Goal: Transaction & Acquisition: Purchase product/service

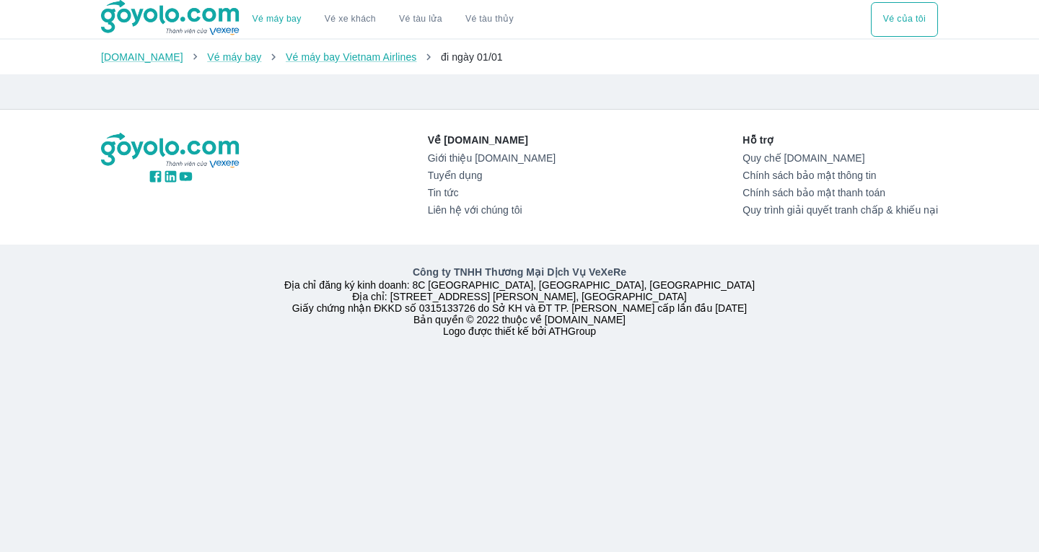
click at [883, 16] on button "Vé của tôi" at bounding box center [904, 19] width 67 height 35
click at [287, 13] on button "Vé máy bay" at bounding box center [277, 19] width 72 height 35
click at [369, 50] on li "Vé máy bay Vietnam Airlines" at bounding box center [351, 57] width 131 height 14
click at [366, 53] on link "Vé máy bay Vietnam Airlines" at bounding box center [351, 57] width 131 height 12
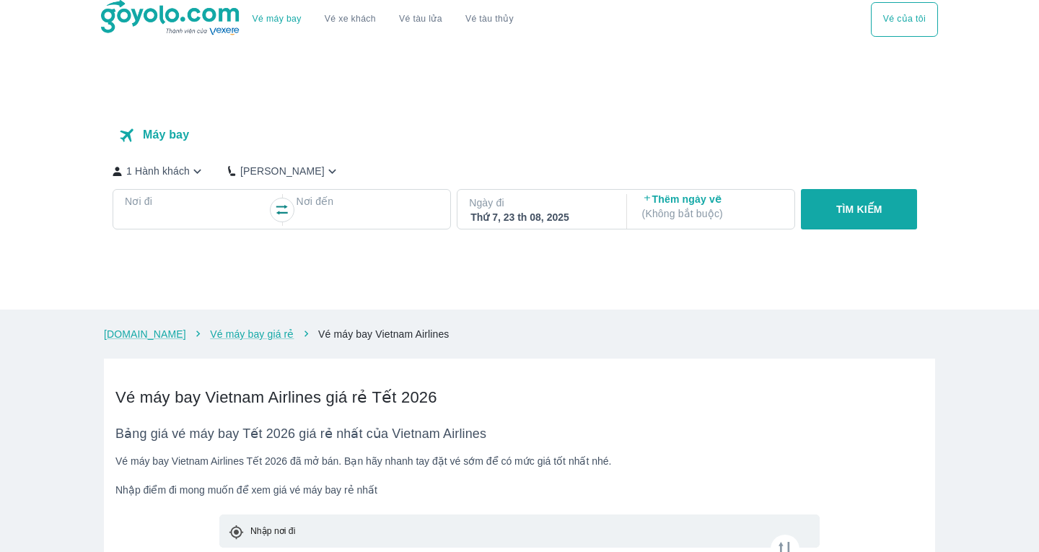
click at [534, 210] on p "Ngày đi" at bounding box center [540, 202] width 143 height 14
checkbox input "true"
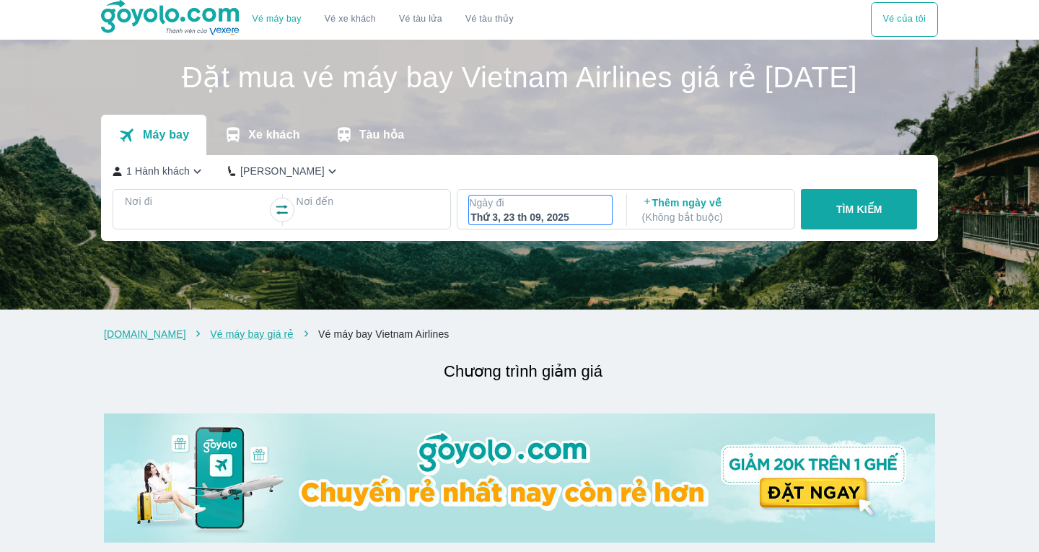
click at [515, 224] on div "Thứ 3, 23 th 09, 2025" at bounding box center [540, 217] width 140 height 14
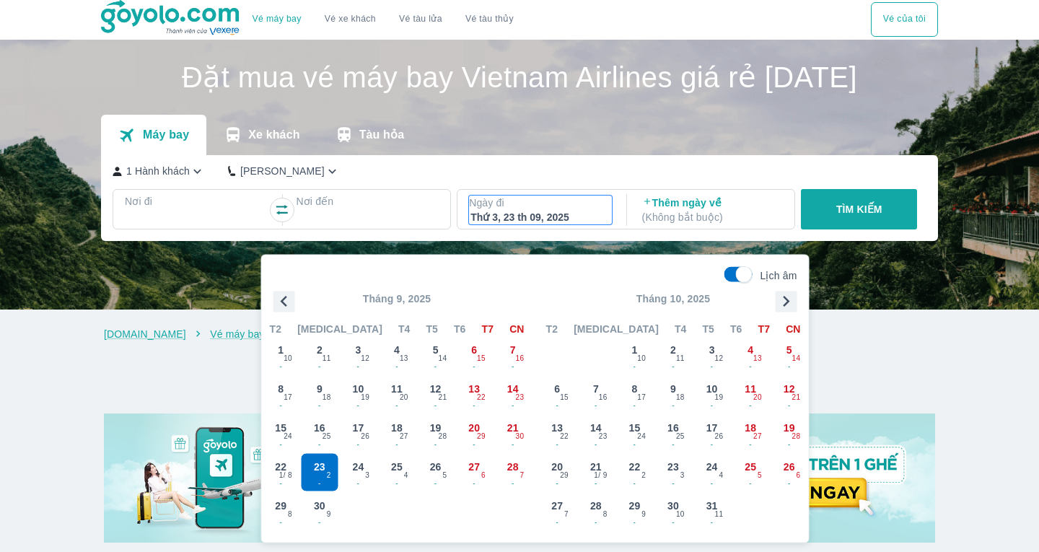
click at [378, 302] on p "Tháng 9, 2025" at bounding box center [397, 298] width 270 height 14
click at [284, 296] on icon "button" at bounding box center [284, 302] width 22 height 22
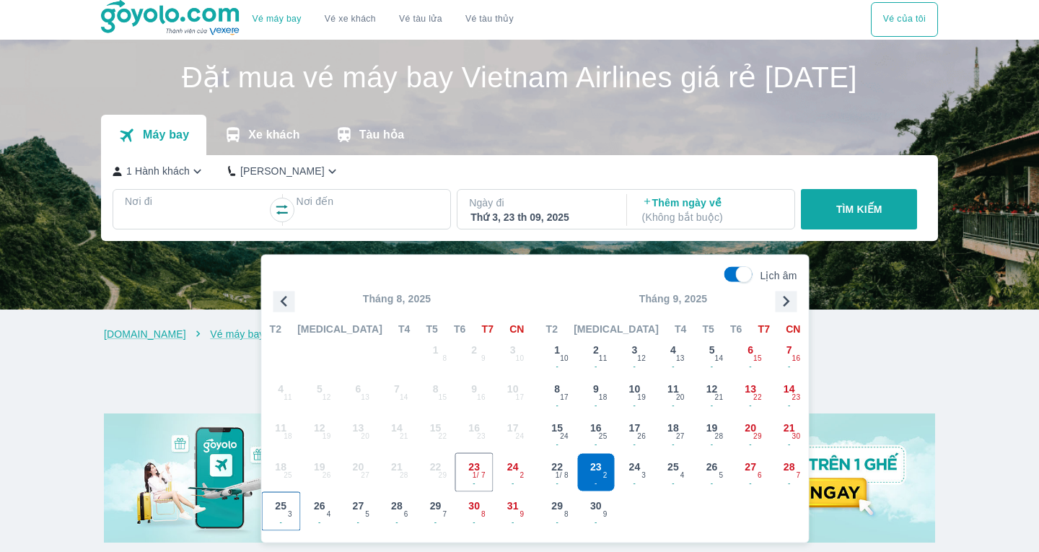
click at [286, 517] on span "-" at bounding box center [282, 522] width 38 height 12
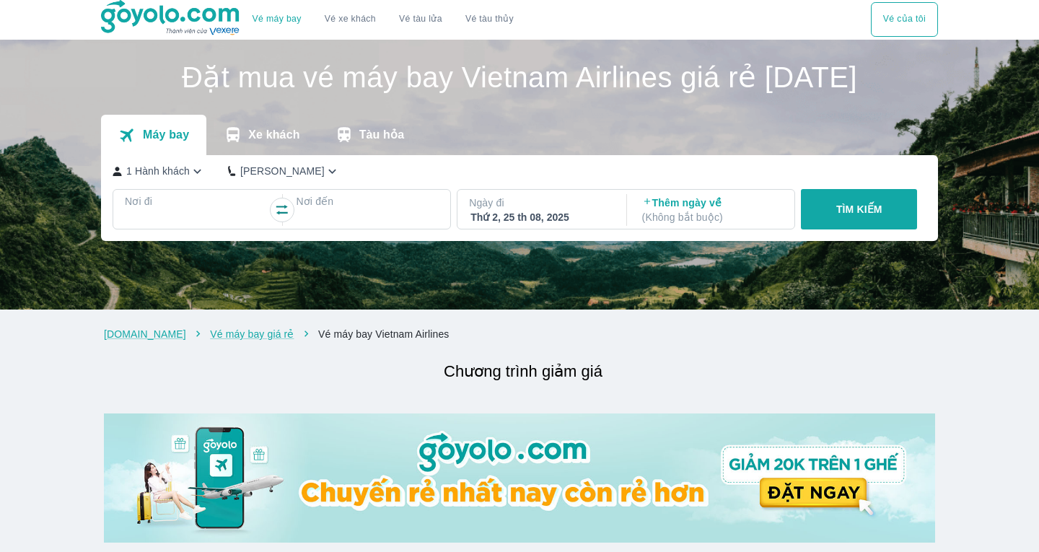
click at [564, 224] on div "Thứ 2, 25 th 08, 2025" at bounding box center [540, 217] width 140 height 14
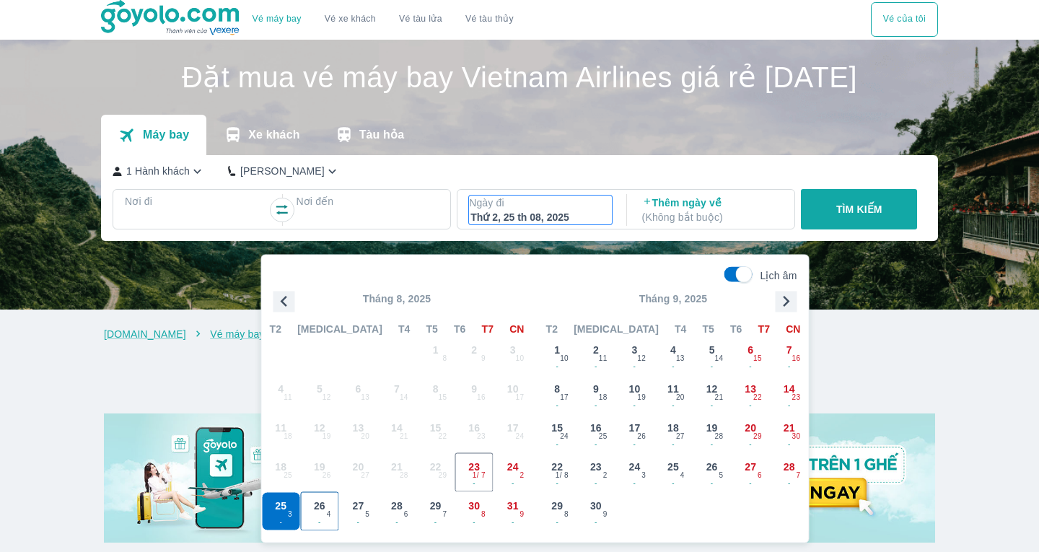
click at [322, 516] on span "-" at bounding box center [320, 522] width 38 height 12
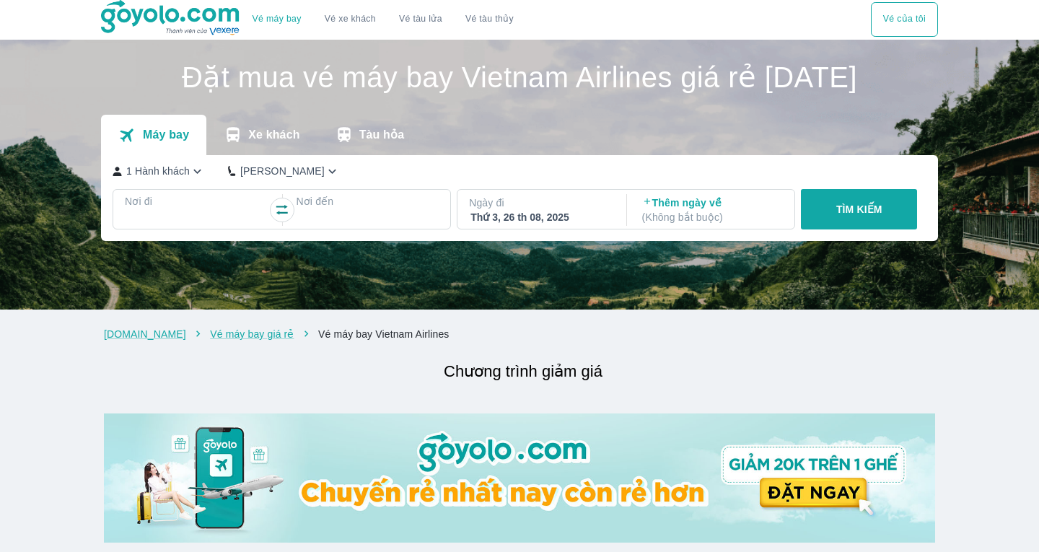
click at [213, 208] on p "Nơi đi" at bounding box center [196, 201] width 143 height 14
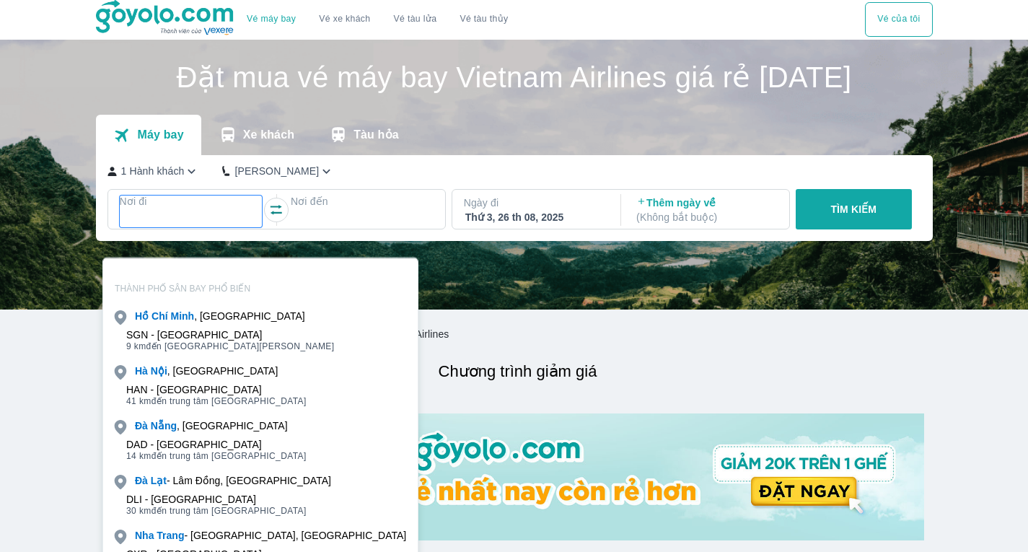
click at [339, 208] on p "Nơi đến" at bounding box center [362, 201] width 143 height 14
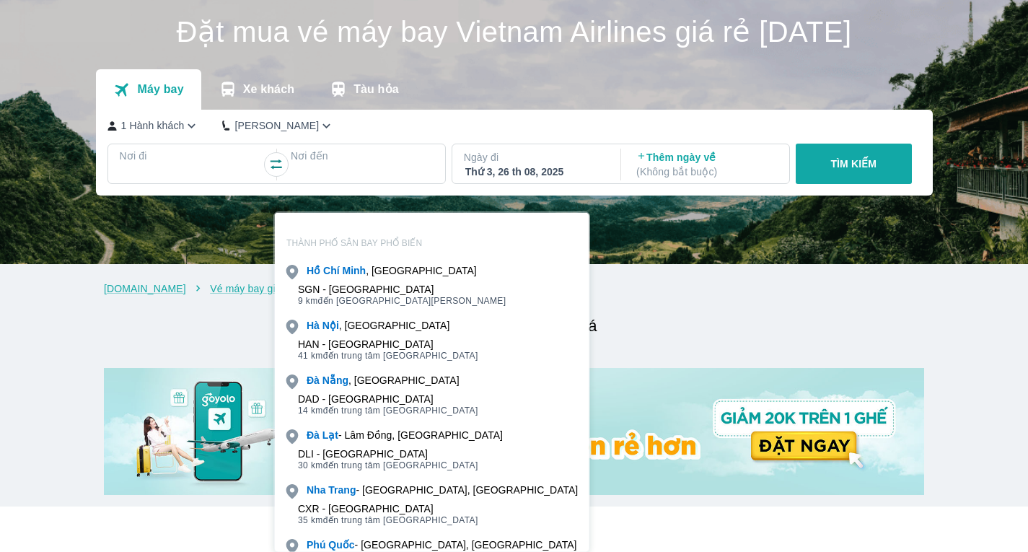
click at [341, 277] on div "[PERSON_NAME] , [GEOGRAPHIC_DATA]" at bounding box center [432, 270] width 314 height 20
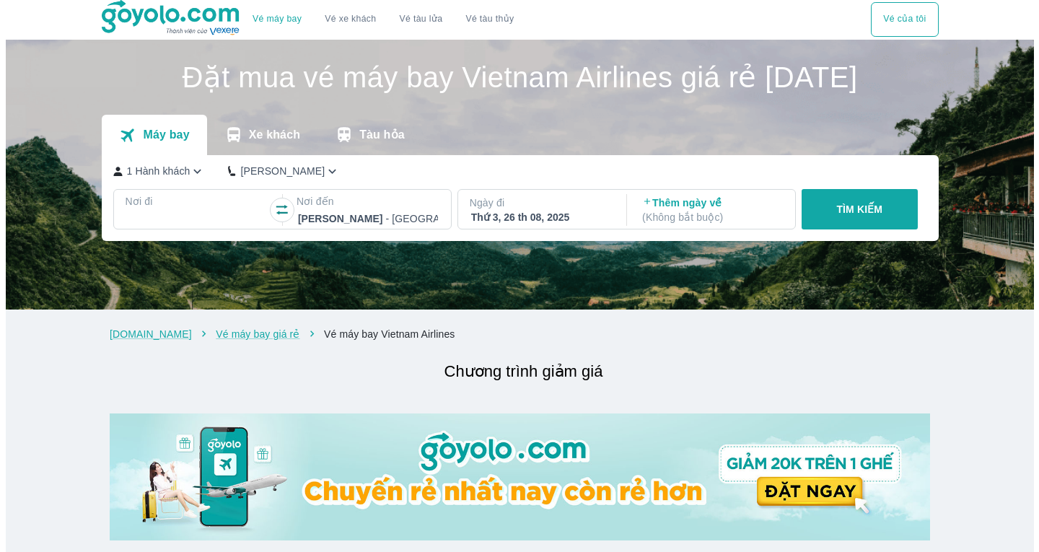
scroll to position [0, 0]
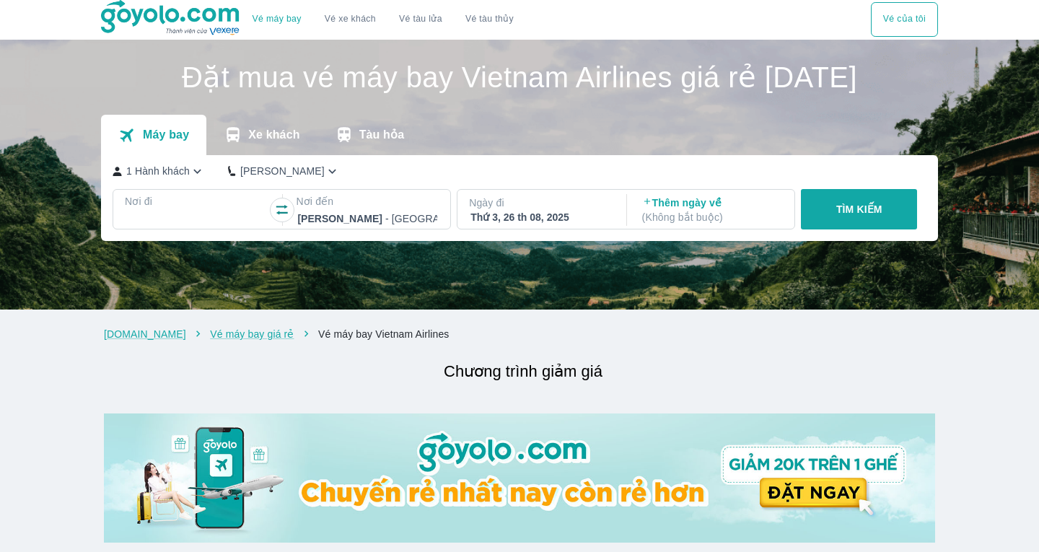
click at [195, 227] on div at bounding box center [196, 218] width 140 height 17
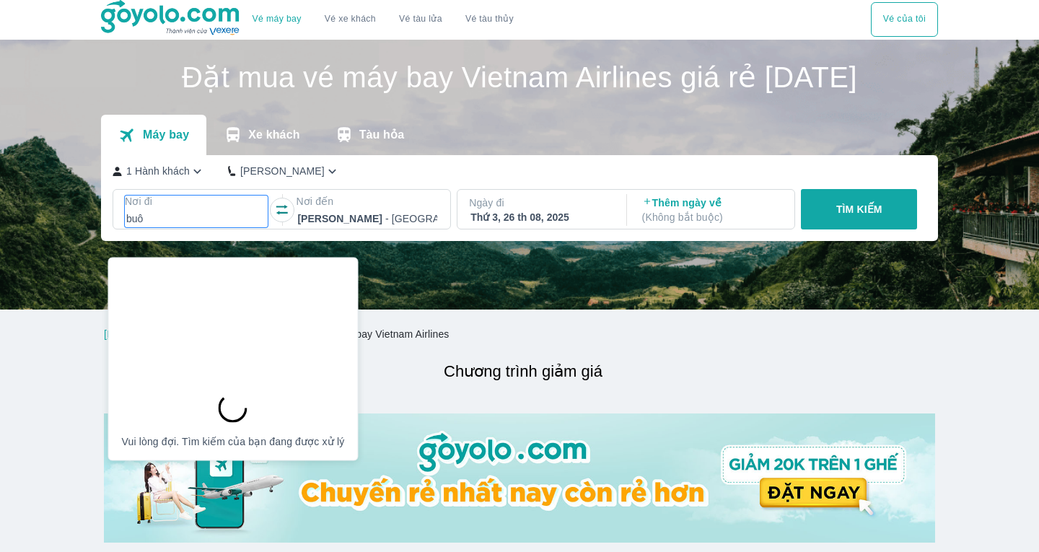
type input "buôn"
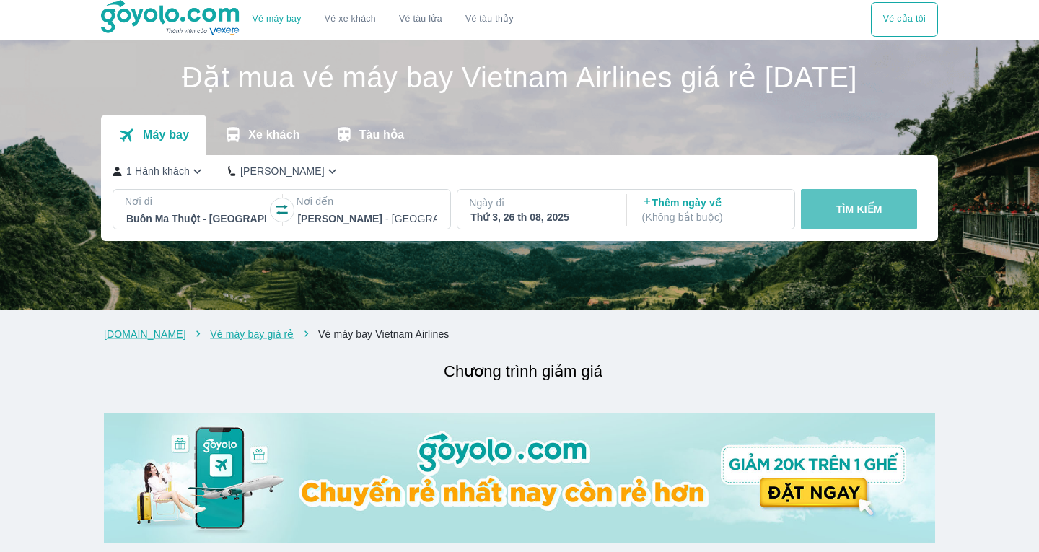
click at [837, 216] on p "TÌM KIẾM" at bounding box center [859, 209] width 46 height 14
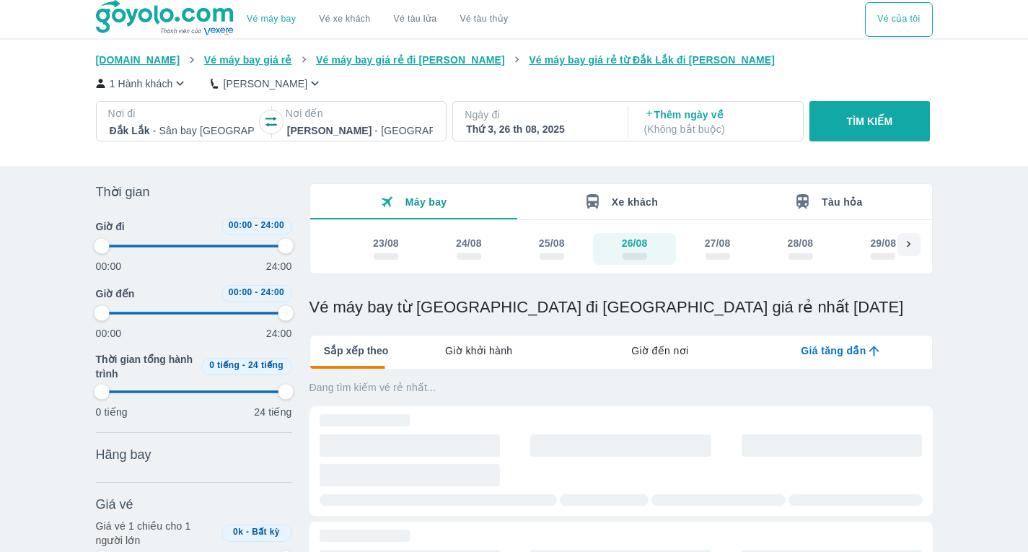
scroll to position [384, 0]
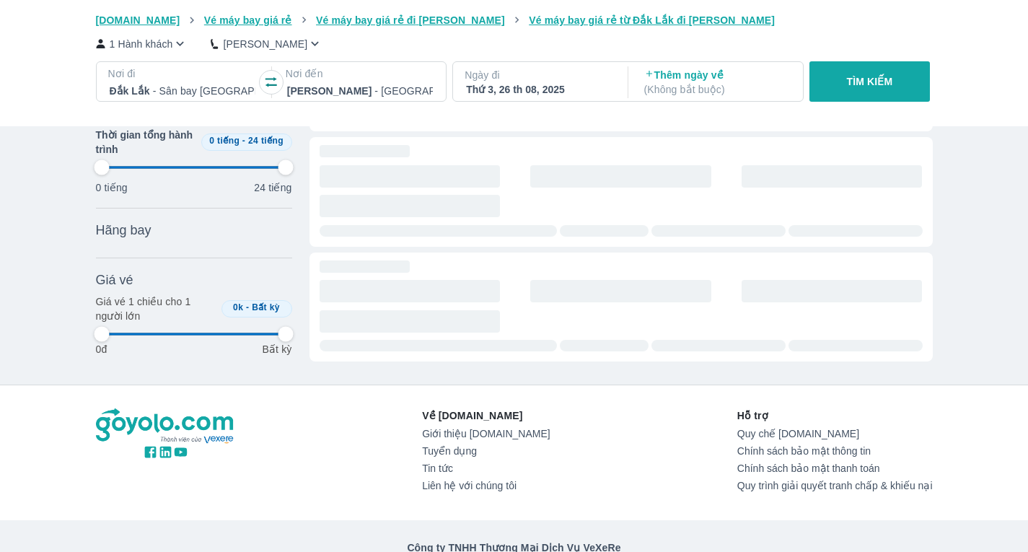
type input "97.9166666666667"
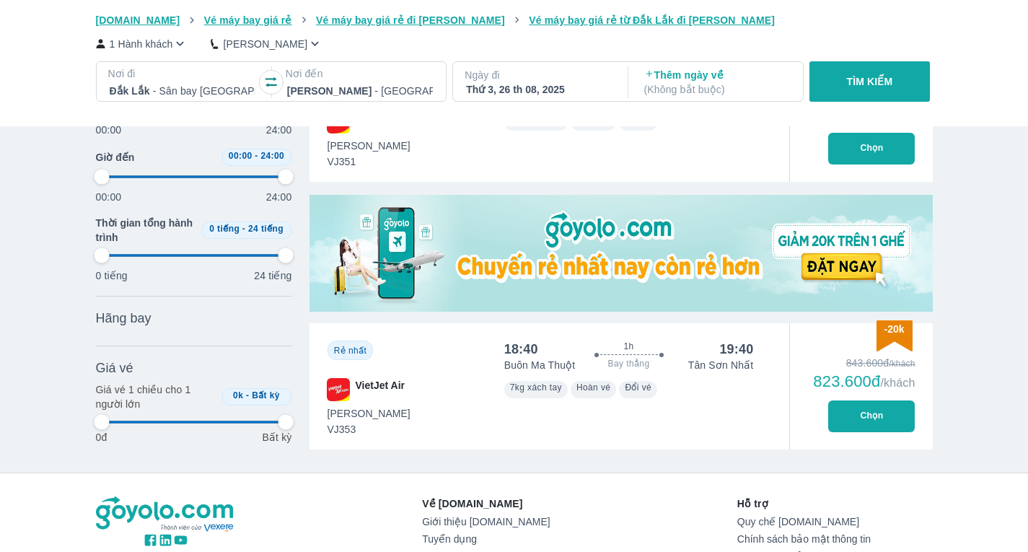
type input "97.9166666666667"
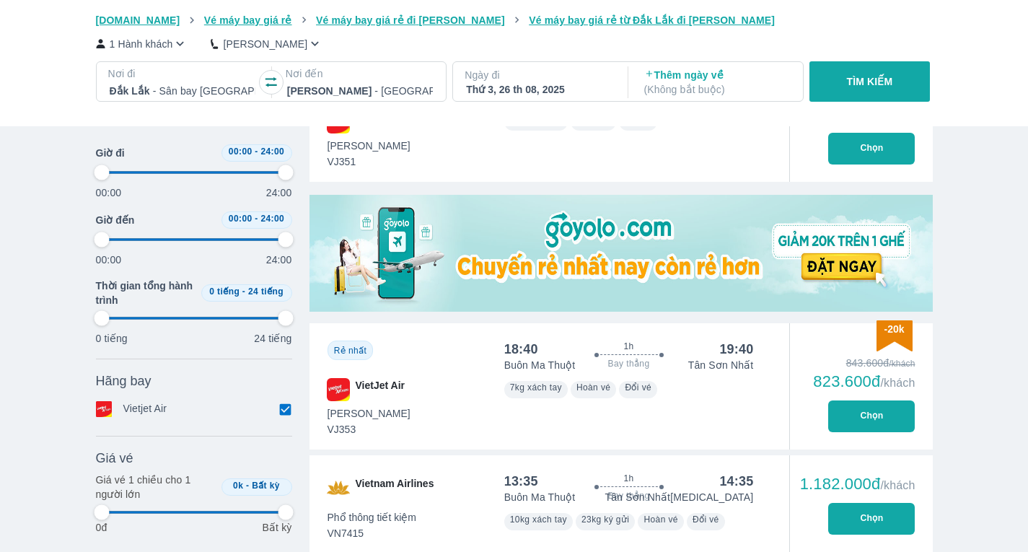
type input "97.9166666666667"
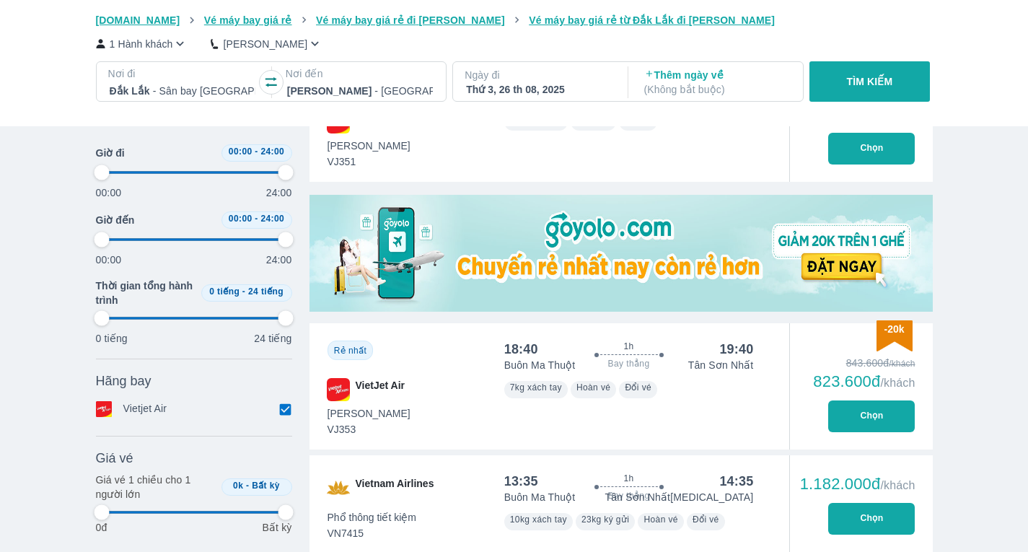
type input "97.9166666666667"
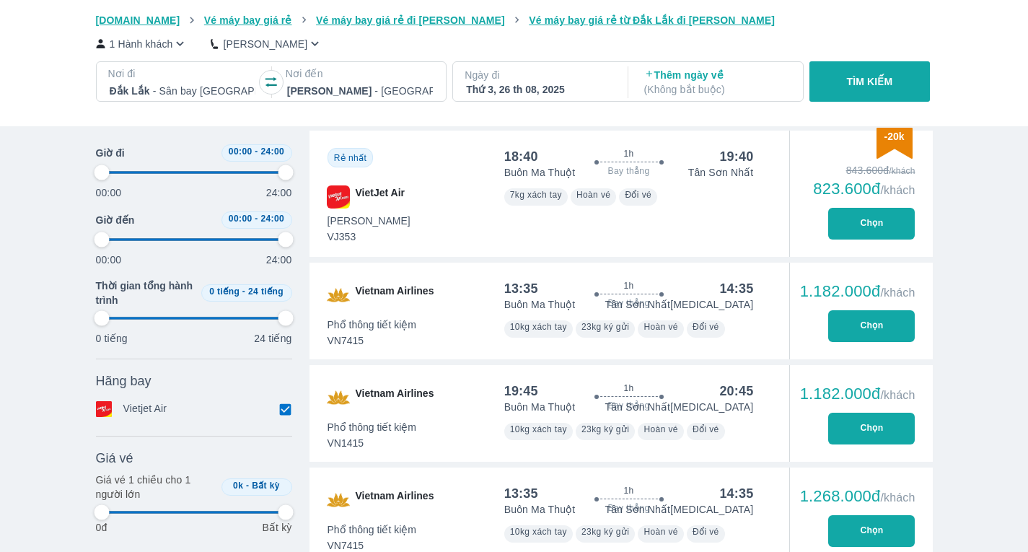
type input "97.9166666666667"
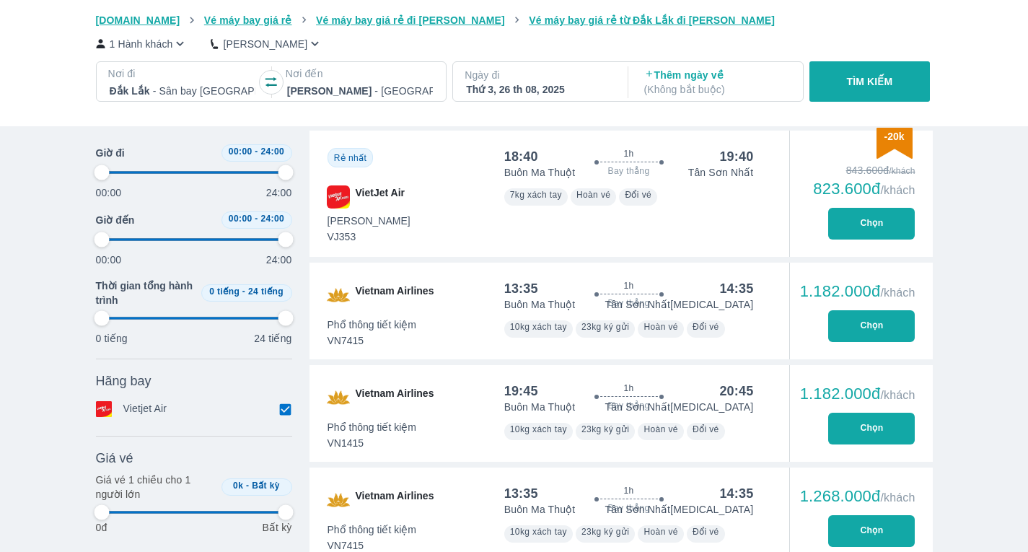
type input "97.9166666666667"
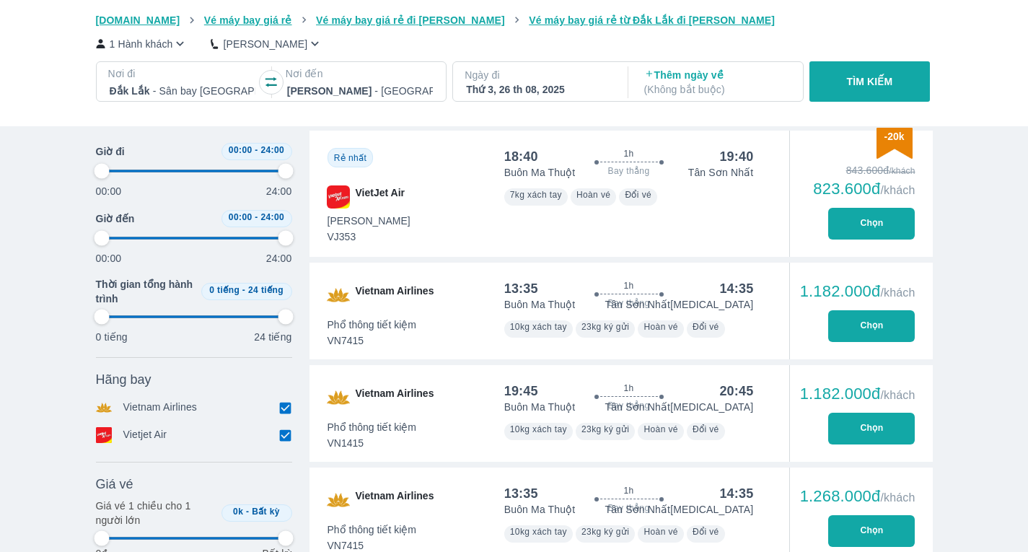
type input "97.9166666666667"
click at [850, 226] on button "Chọn" at bounding box center [871, 224] width 87 height 32
type input "97.9166666666667"
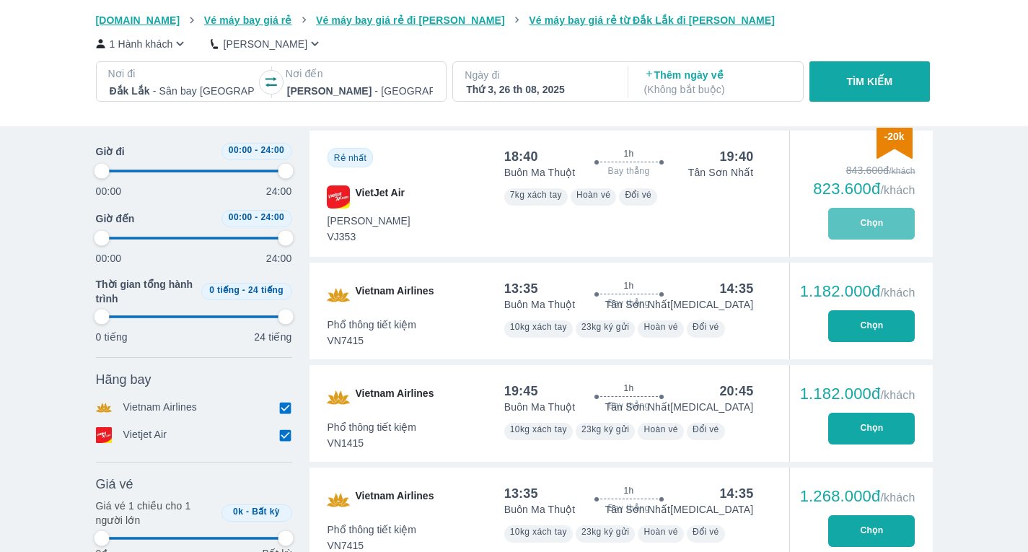
type input "97.9166666666667"
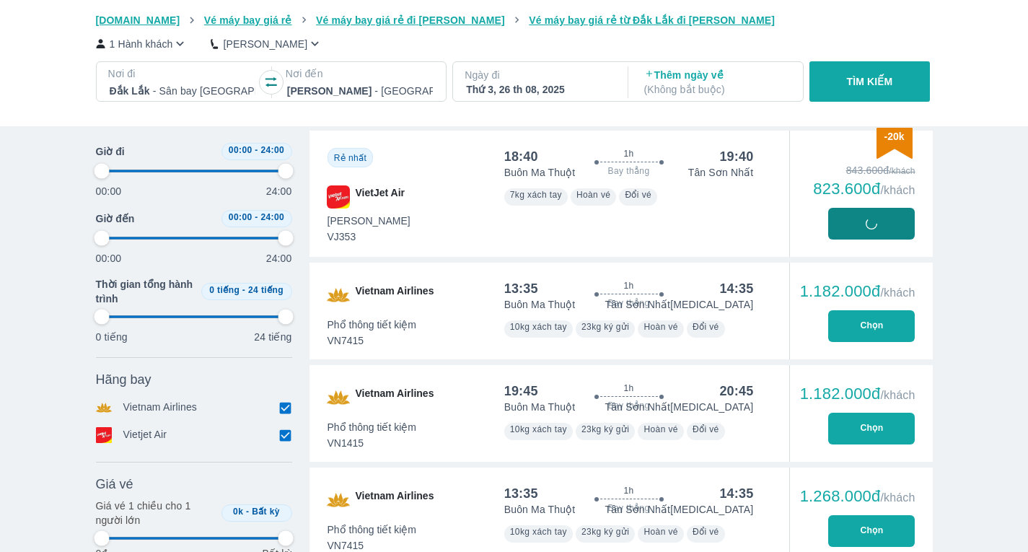
type input "97.9166666666667"
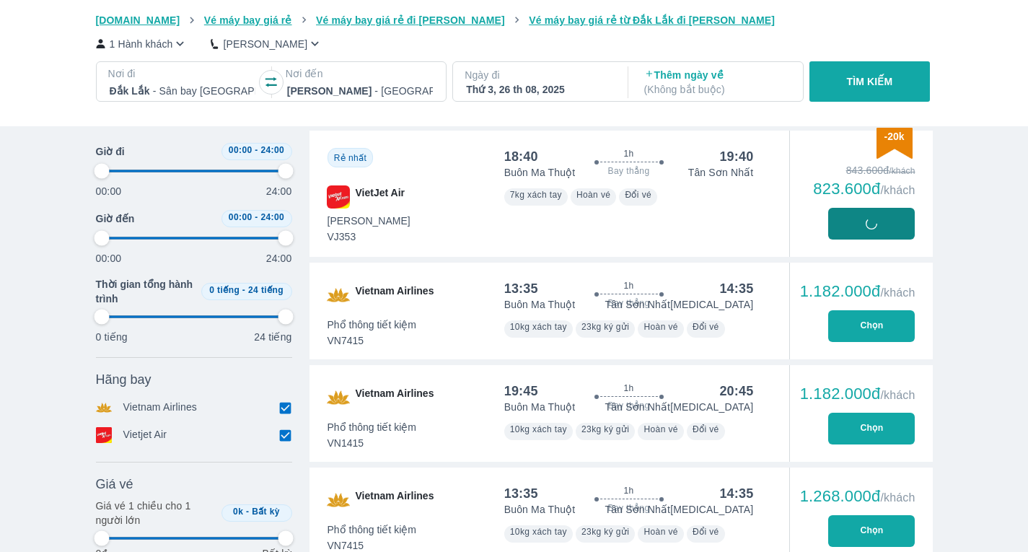
type input "97.9166666666667"
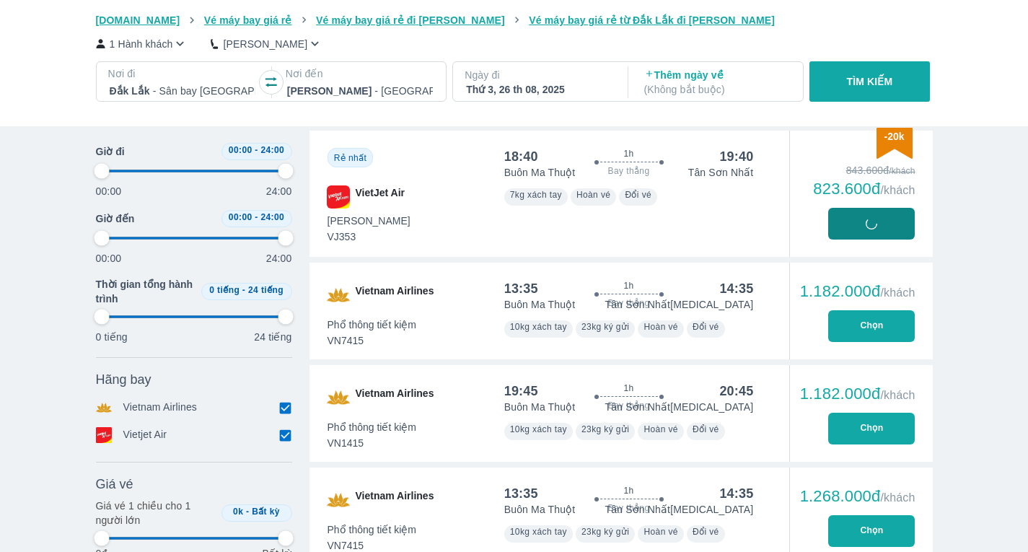
type input "97.9166666666667"
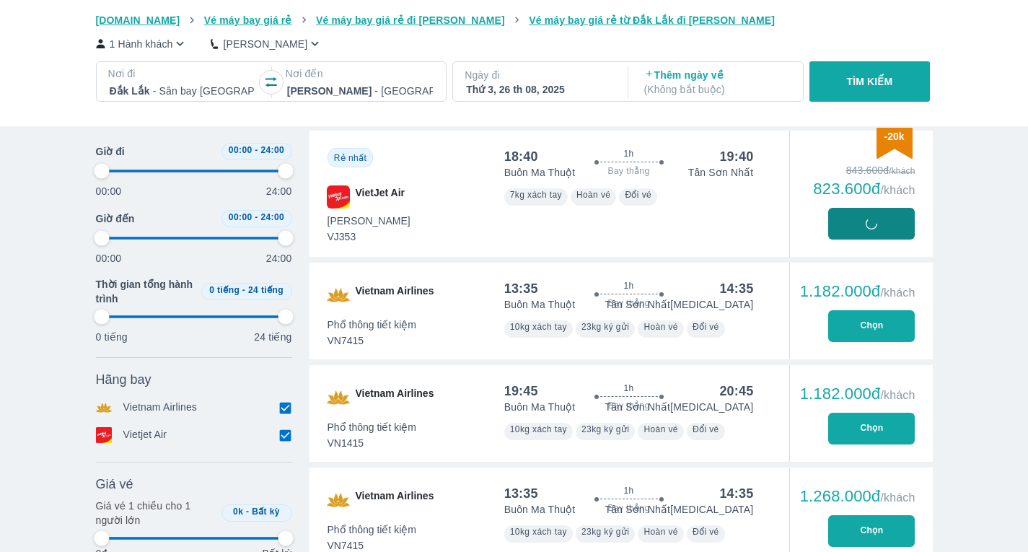
type input "97.9166666666667"
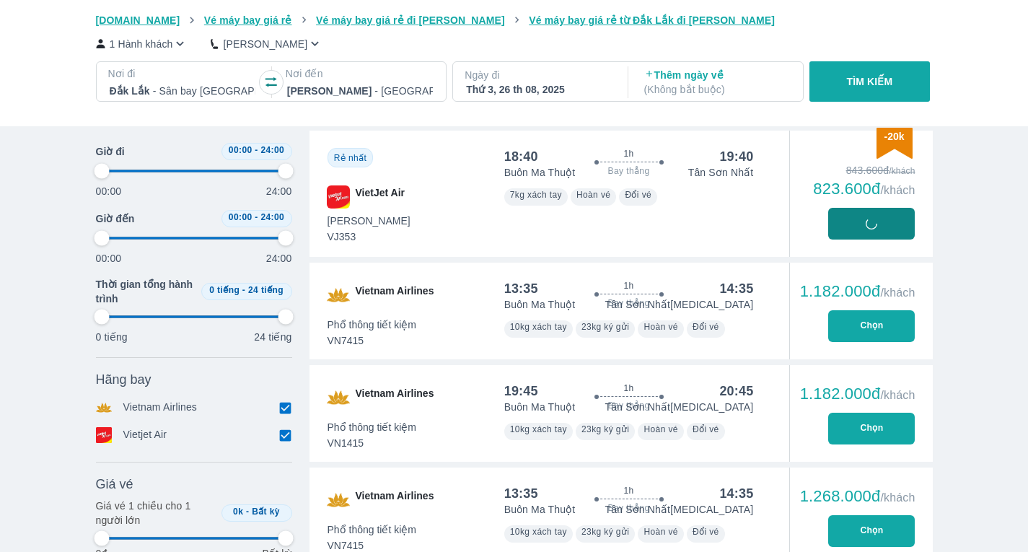
type input "97.9166666666667"
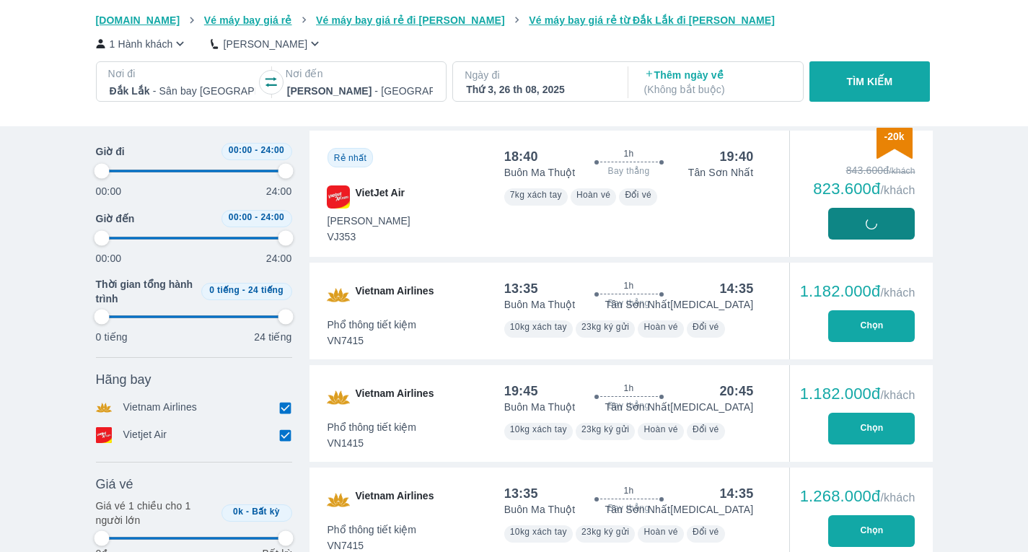
type input "97.9166666666667"
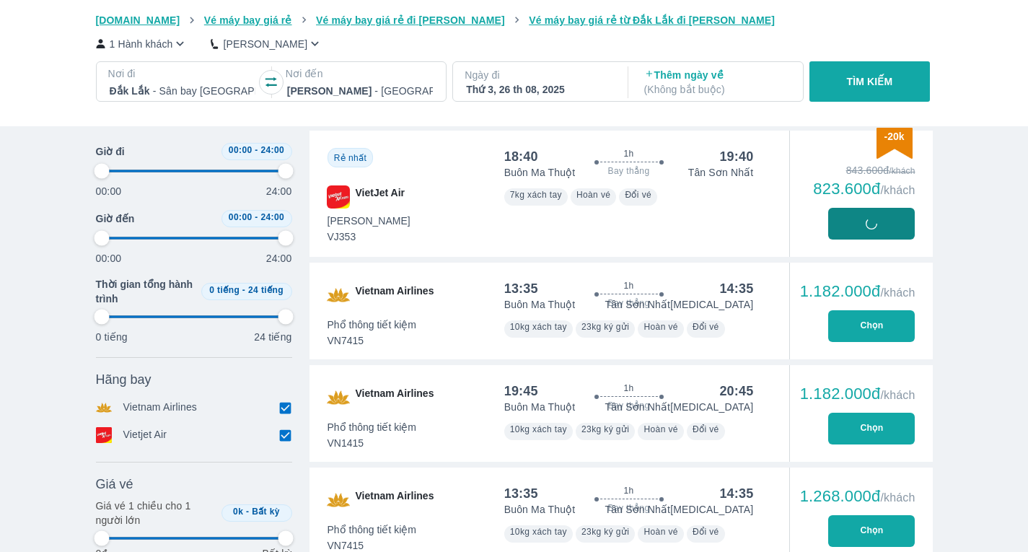
type input "97.9166666666667"
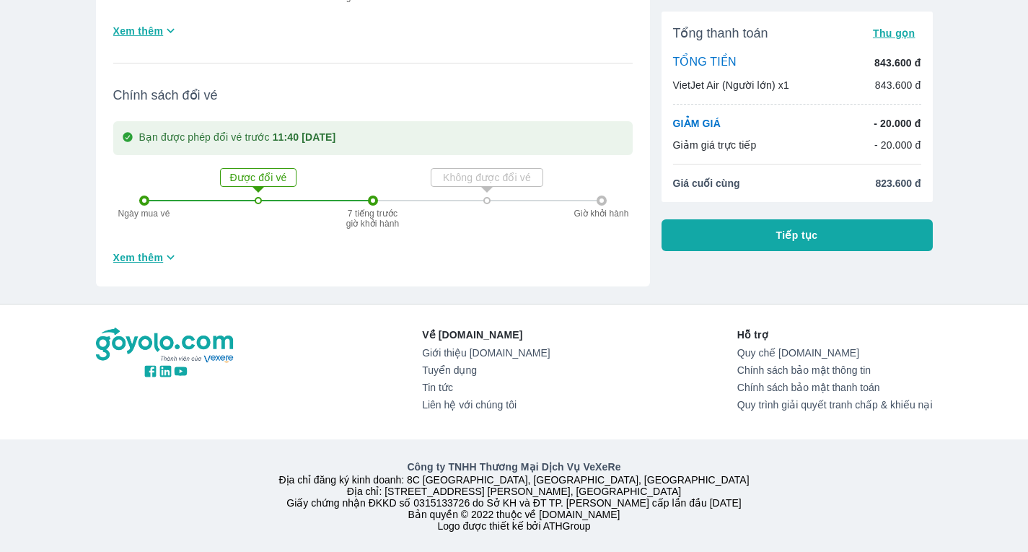
scroll to position [8, 0]
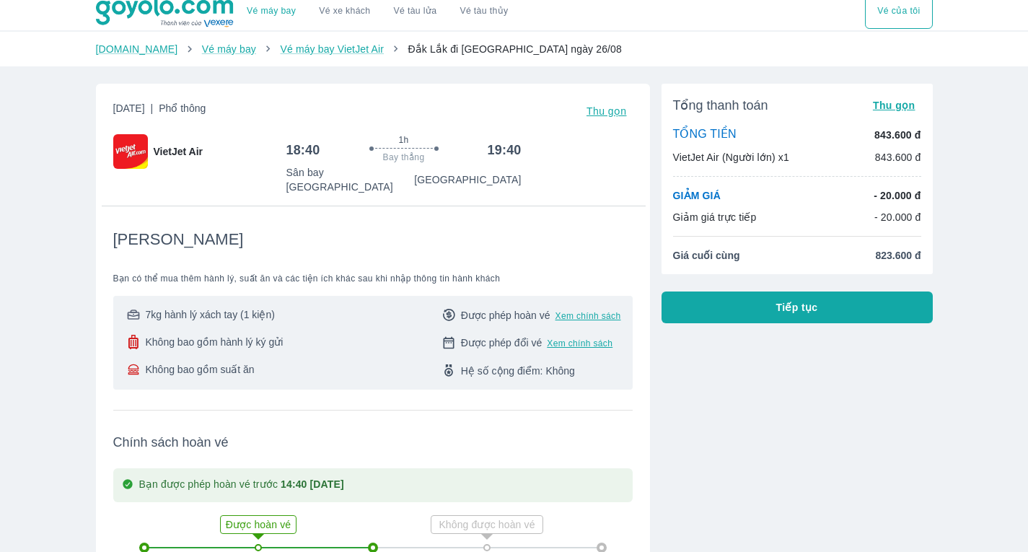
drag, startPoint x: 801, startPoint y: 307, endPoint x: 783, endPoint y: 316, distance: 19.4
click at [801, 307] on span "Tiếp tục" at bounding box center [797, 307] width 42 height 14
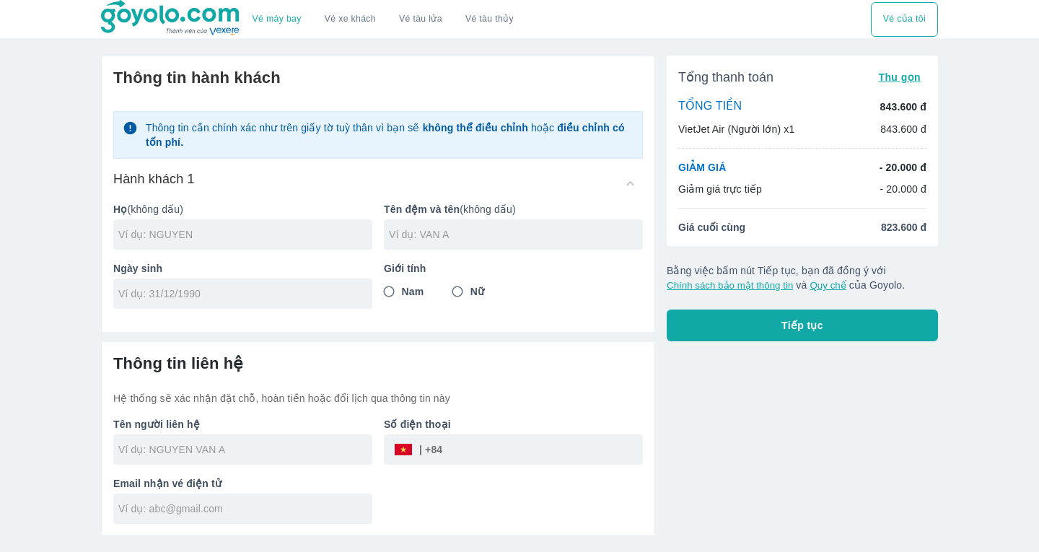
click at [748, 318] on button "Tiếp tục" at bounding box center [801, 325] width 271 height 32
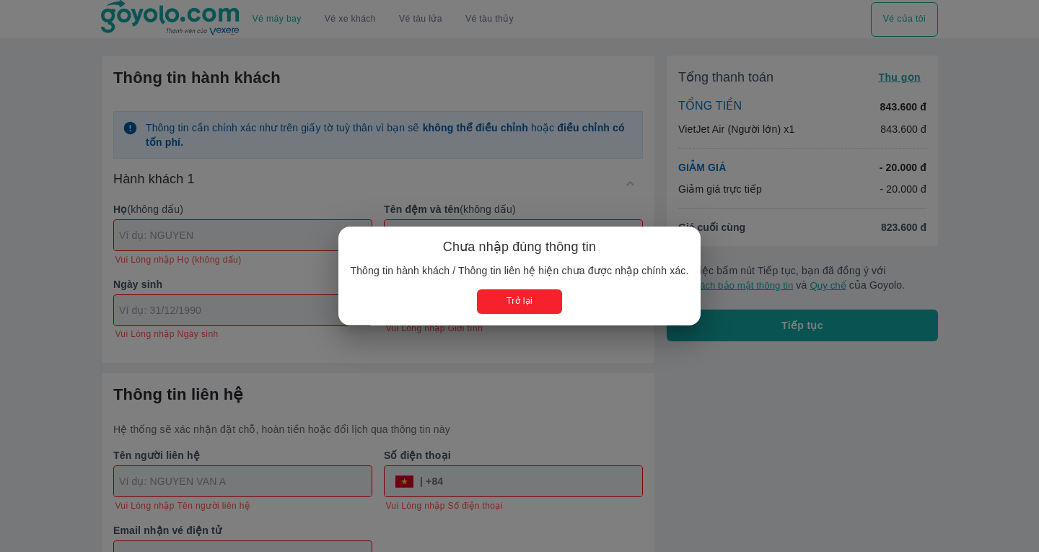
click at [501, 297] on button "Trở lại" at bounding box center [519, 301] width 84 height 24
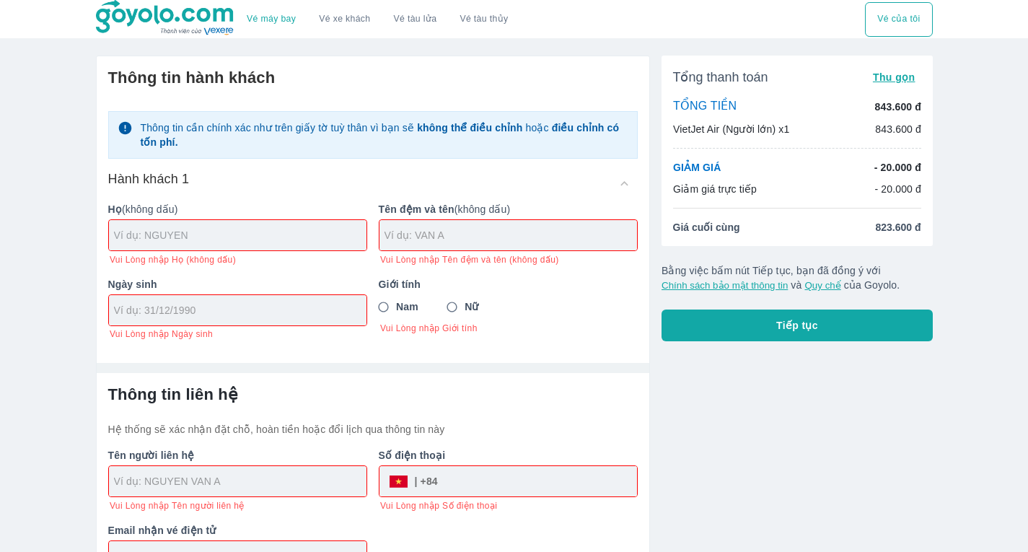
click at [253, 234] on input "text" at bounding box center [240, 235] width 252 height 14
type input "TRAN"
click at [457, 242] on input "text" at bounding box center [510, 235] width 252 height 14
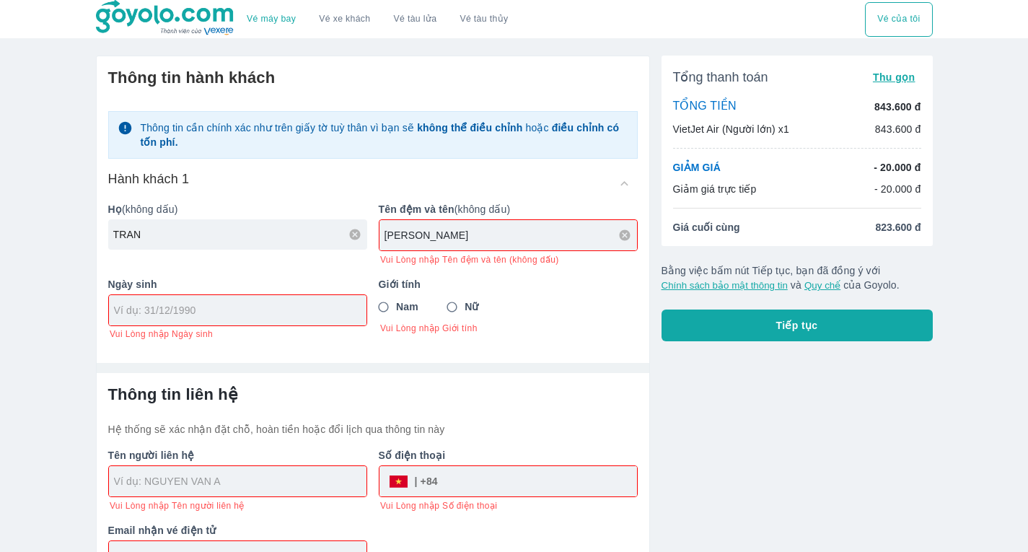
click at [394, 237] on input "[PERSON_NAME]" at bounding box center [510, 235] width 252 height 14
type input "[PERSON_NAME]"
click at [189, 315] on div "Ngày sinh Vui Lòng nhập Ngày sinh" at bounding box center [232, 302] width 270 height 75
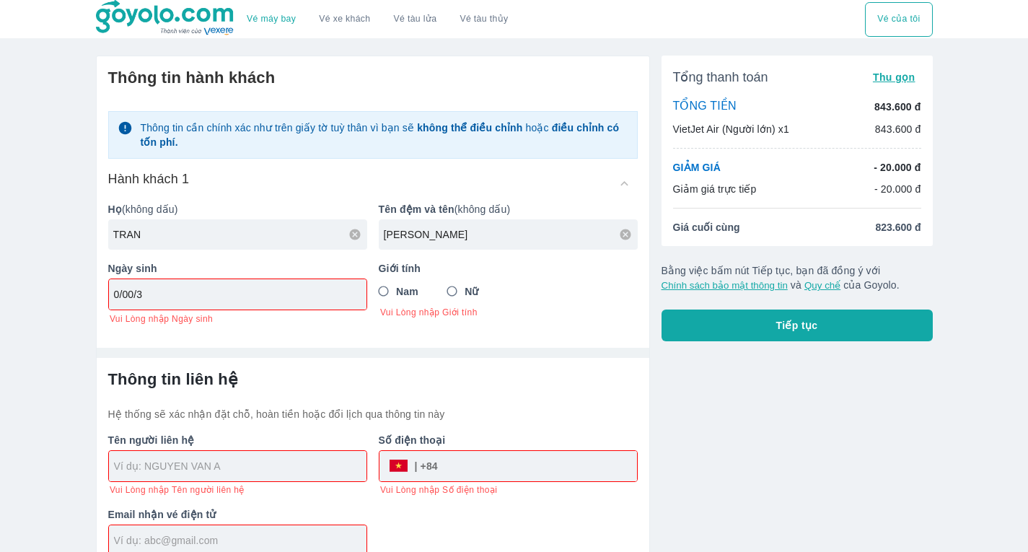
click at [226, 303] on div "0/00/3" at bounding box center [237, 294] width 257 height 30
type input "0"
type input "[DATE]"
click at [385, 294] on input "Nam" at bounding box center [384, 291] width 26 height 26
radio input "true"
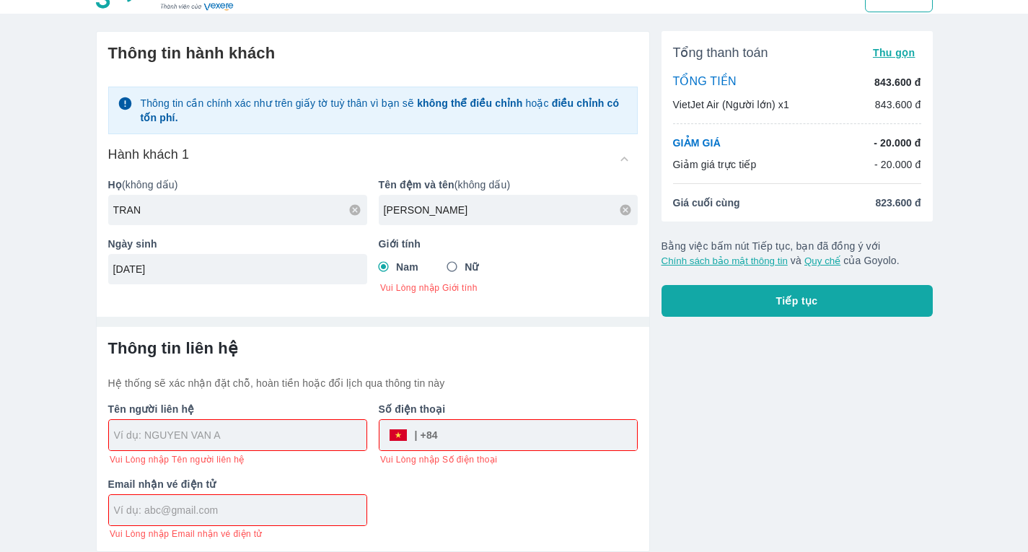
click at [261, 442] on div at bounding box center [237, 435] width 257 height 30
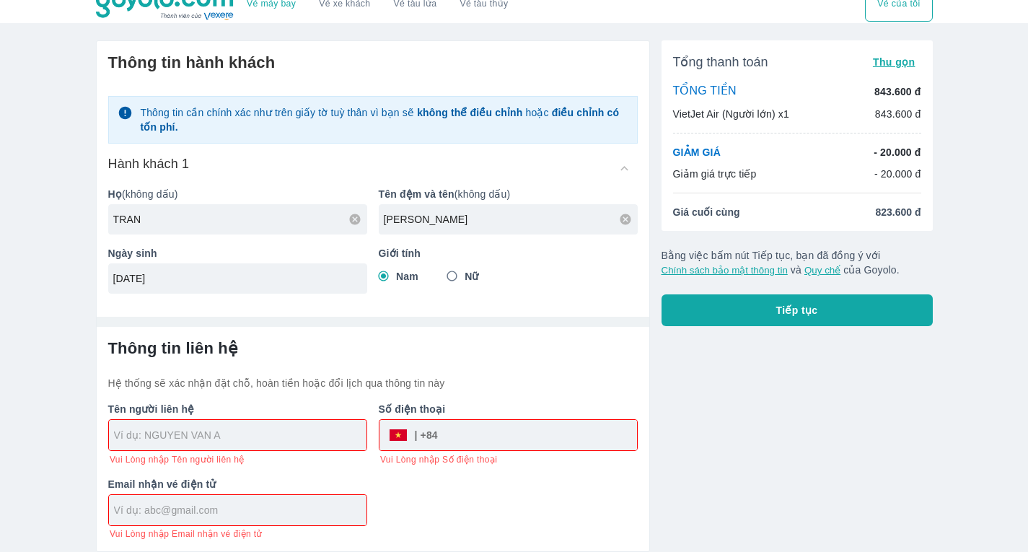
type input "[PERSON_NAME]"
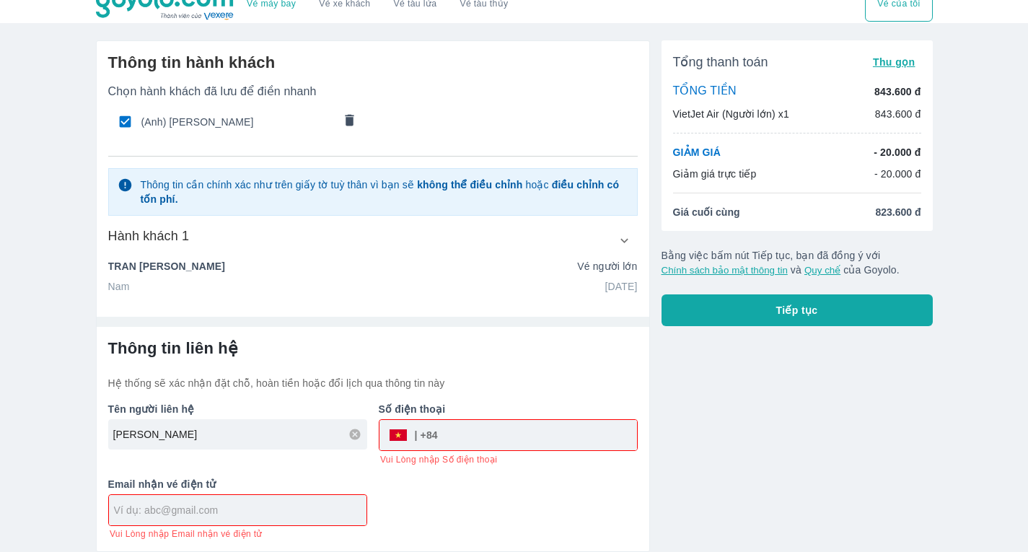
click at [496, 444] on input "tel" at bounding box center [537, 435] width 199 height 35
type input "0369508435"
click at [312, 507] on input "text" at bounding box center [240, 510] width 252 height 14
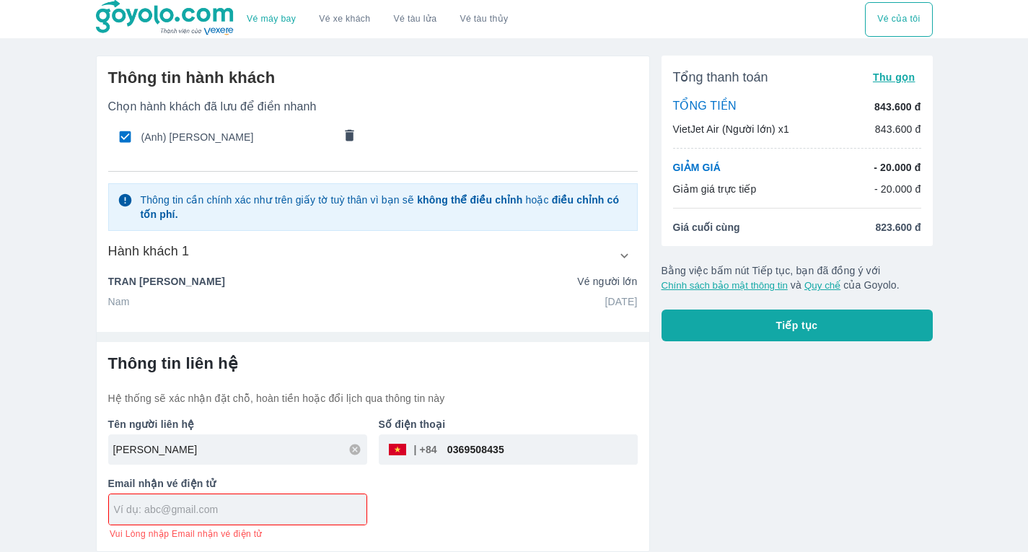
scroll to position [0, 0]
click at [248, 513] on input "[EMAIL_ADDRESS][DOMAIN_NAME]" at bounding box center [240, 509] width 252 height 14
type input "[EMAIL_ADDRESS][DOMAIN_NAME]"
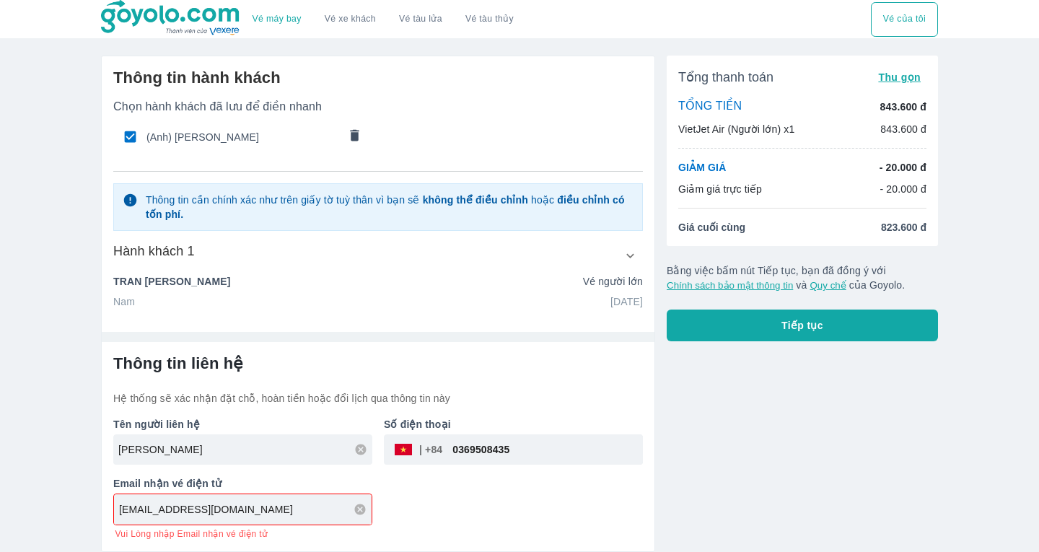
click at [729, 330] on button "Tiếp tục" at bounding box center [801, 325] width 271 height 32
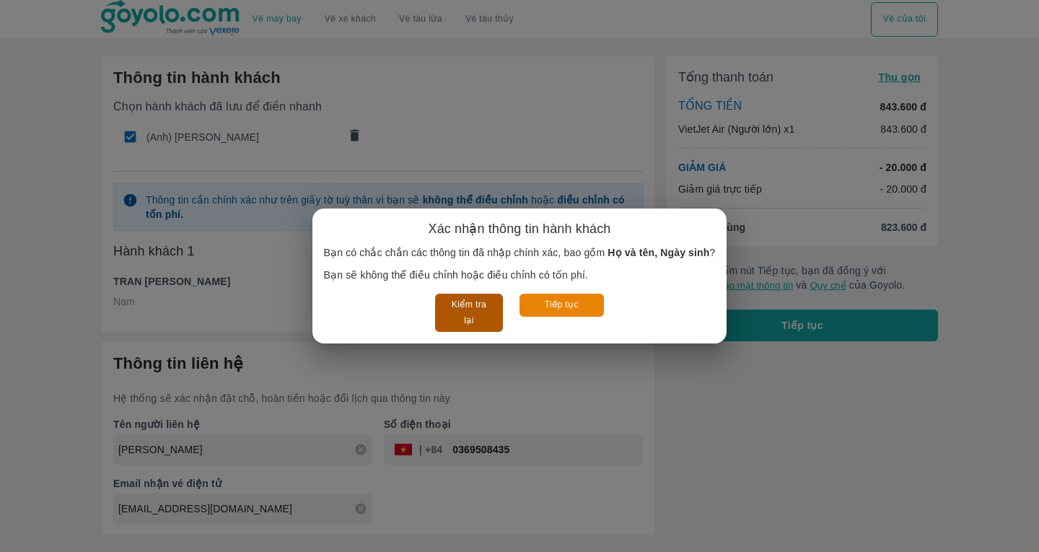
click at [477, 318] on button "Kiểm tra lại" at bounding box center [468, 313] width 67 height 38
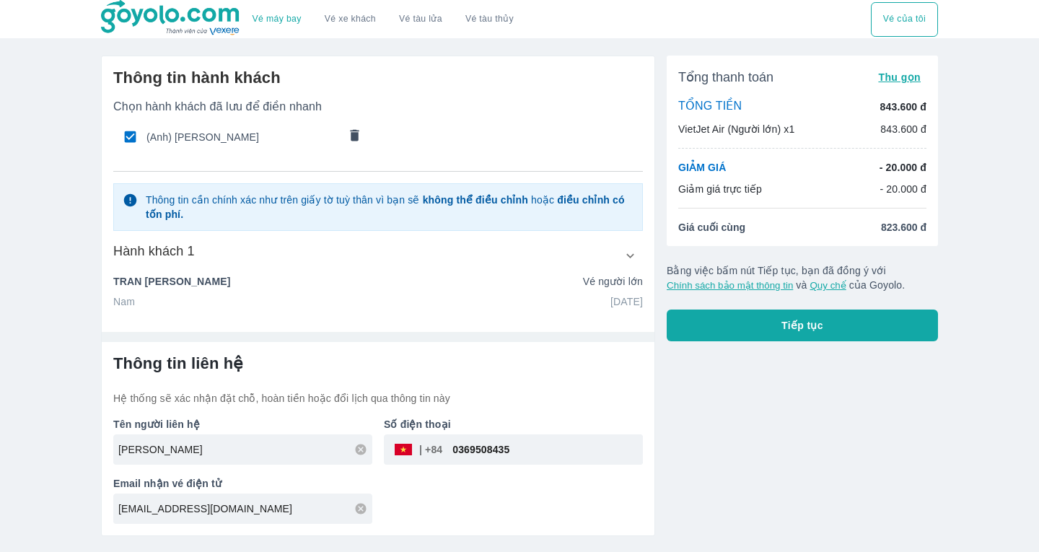
click at [626, 257] on icon "button" at bounding box center [629, 255] width 15 height 15
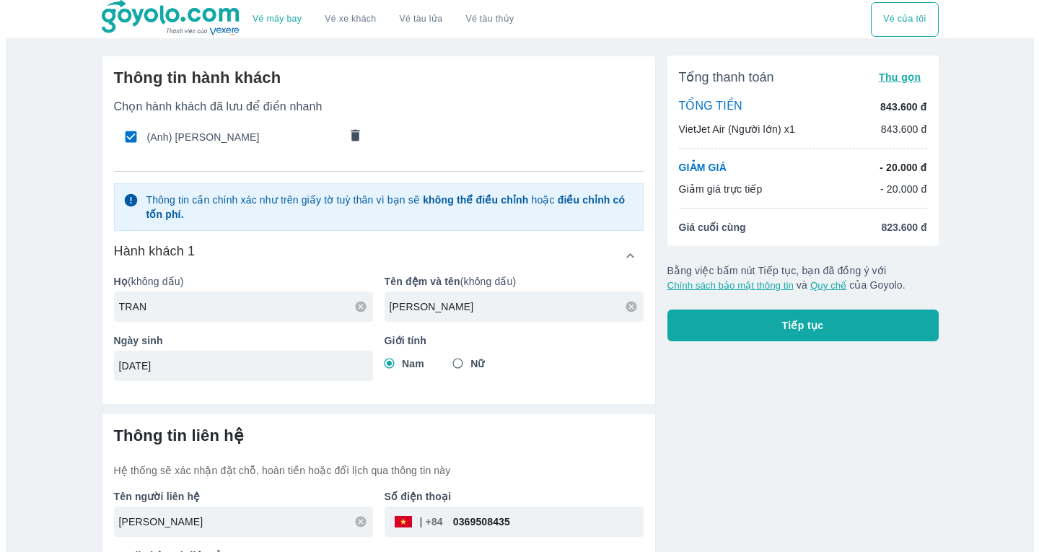
scroll to position [56, 0]
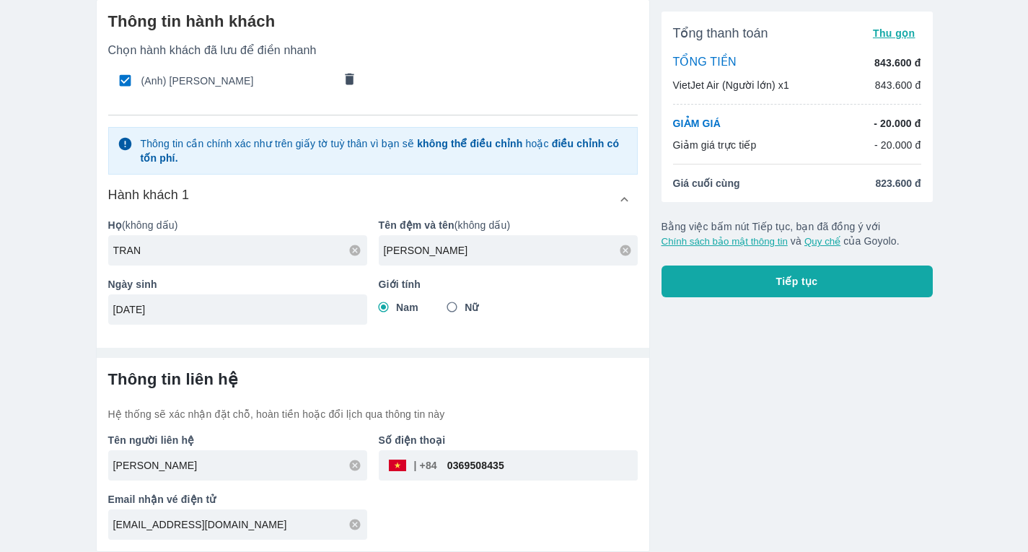
click at [757, 296] on button "Tiếp tục" at bounding box center [796, 281] width 271 height 32
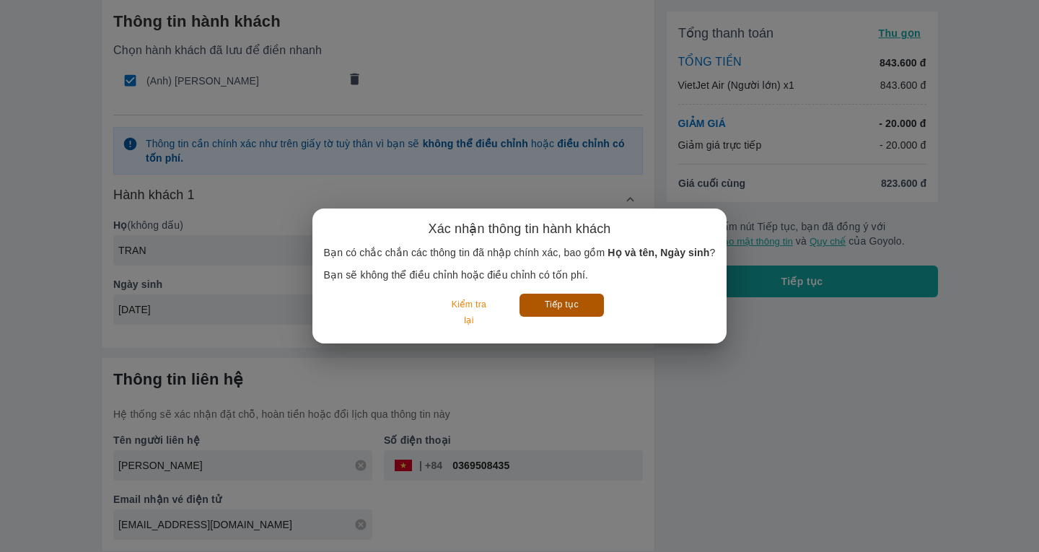
click at [576, 304] on button "Tiếp tục" at bounding box center [561, 305] width 84 height 22
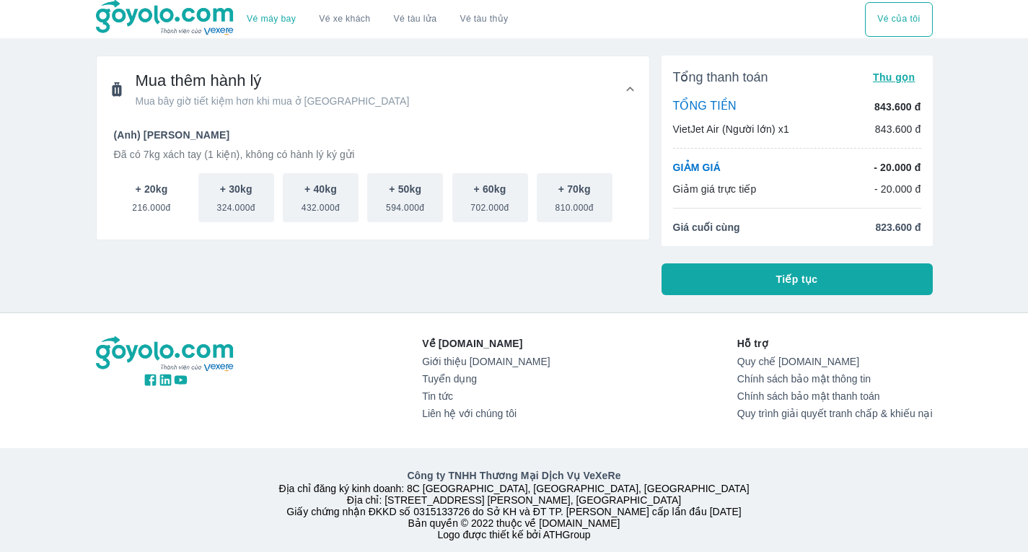
click at [162, 206] on span "216.000đ" at bounding box center [151, 204] width 38 height 17
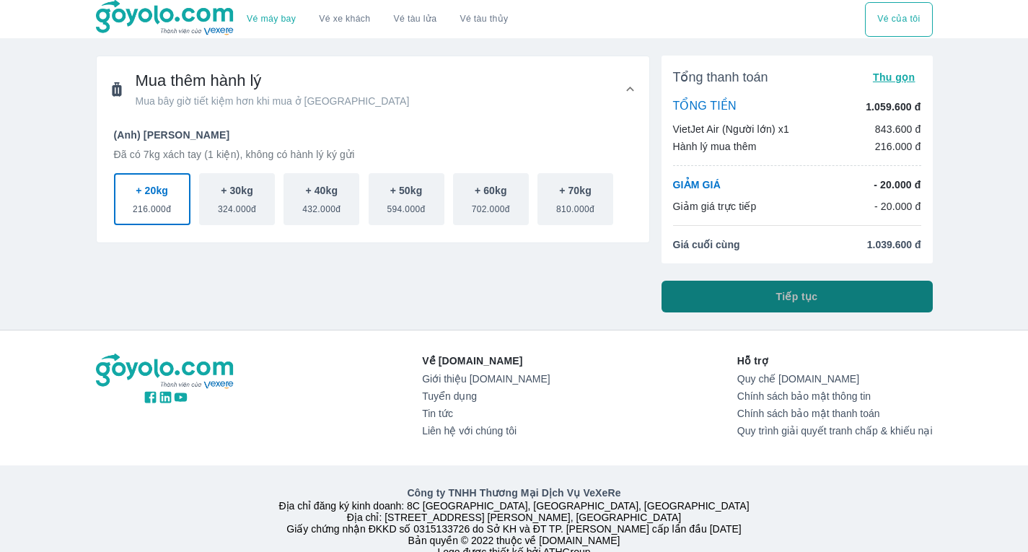
click at [728, 286] on button "Tiếp tục" at bounding box center [796, 297] width 271 height 32
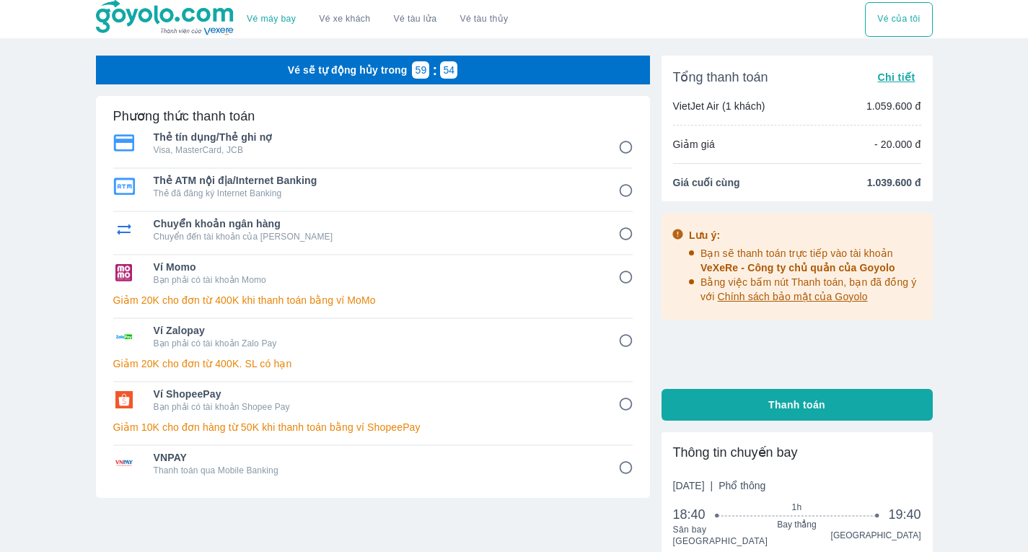
click at [628, 280] on input "4" at bounding box center [626, 277] width 28 height 28
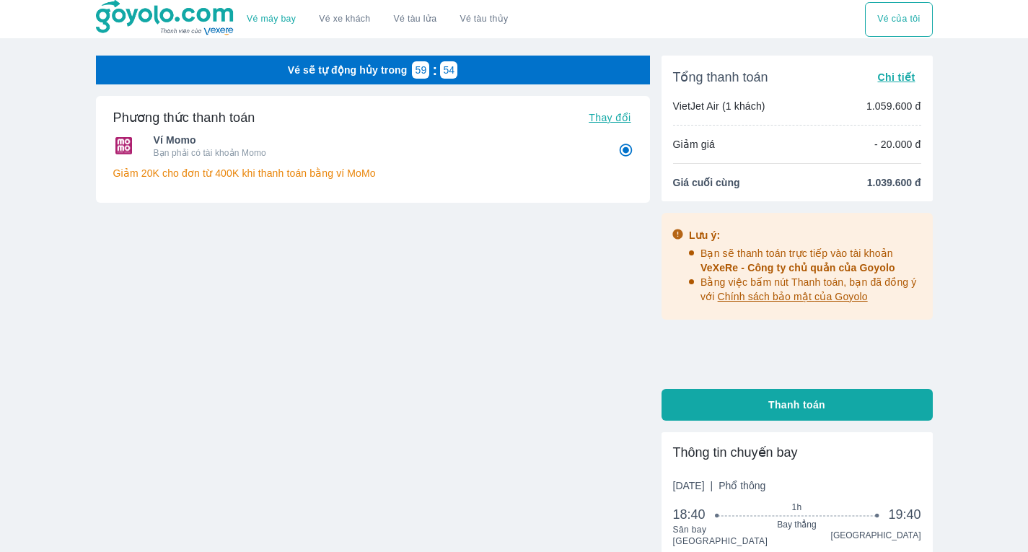
radio input "false"
click at [467, 185] on ul "Ví Momo Bạn phải có tài khoản Momo Giảm 20K cho đơn từ 400K khi thanh toán bằng…" at bounding box center [372, 158] width 519 height 61
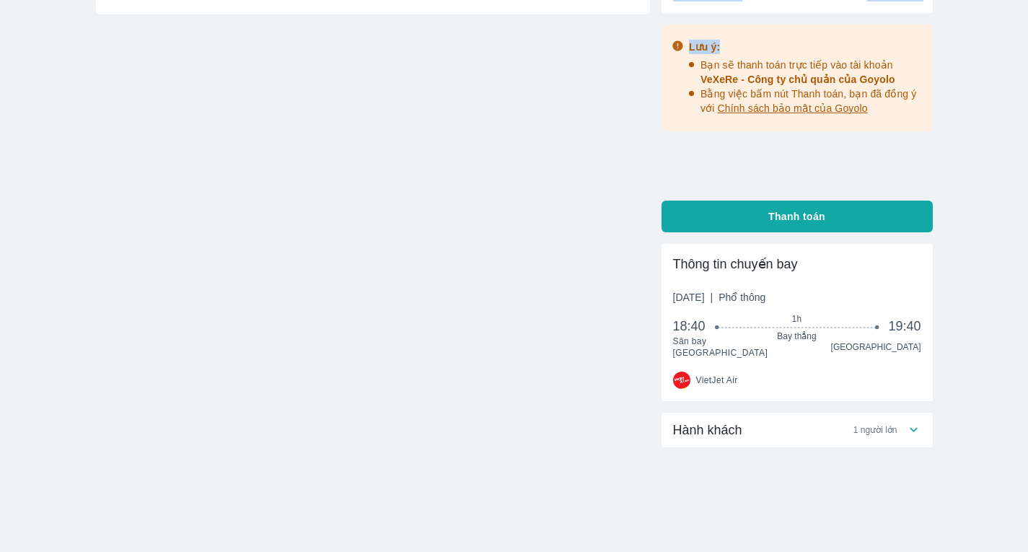
drag, startPoint x: 657, startPoint y: 53, endPoint x: 877, endPoint y: 49, distance: 220.0
click at [874, 49] on div "Vé sẽ tự động hủy trong 52 : 45 Phương thức thanh toán Thay đổi Ví Momo Bạn phả…" at bounding box center [514, 214] width 837 height 695
